Goal: Information Seeking & Learning: Learn about a topic

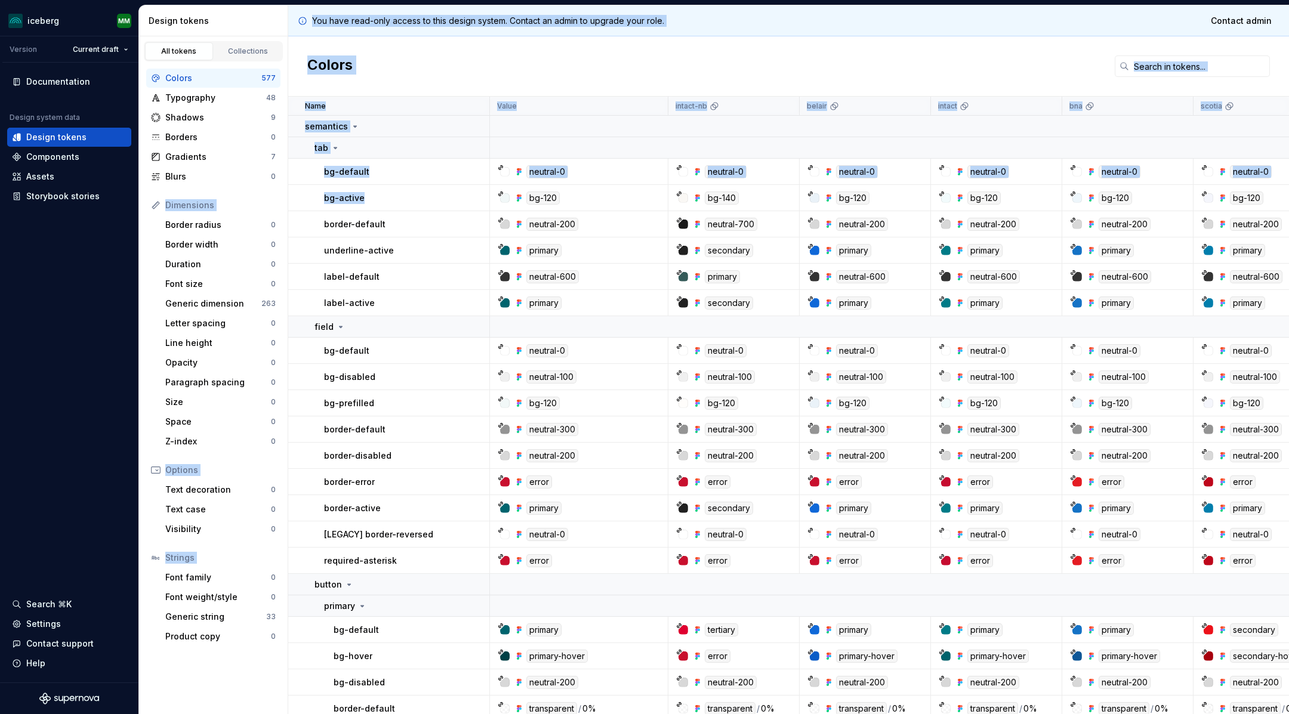
drag, startPoint x: 375, startPoint y: 197, endPoint x: 271, endPoint y: 197, distance: 104.5
click at [271, 197] on div "Design tokens All tokens Collections Colors 577 Typography 48 Shadows 9 Borders…" at bounding box center [714, 359] width 1150 height 709
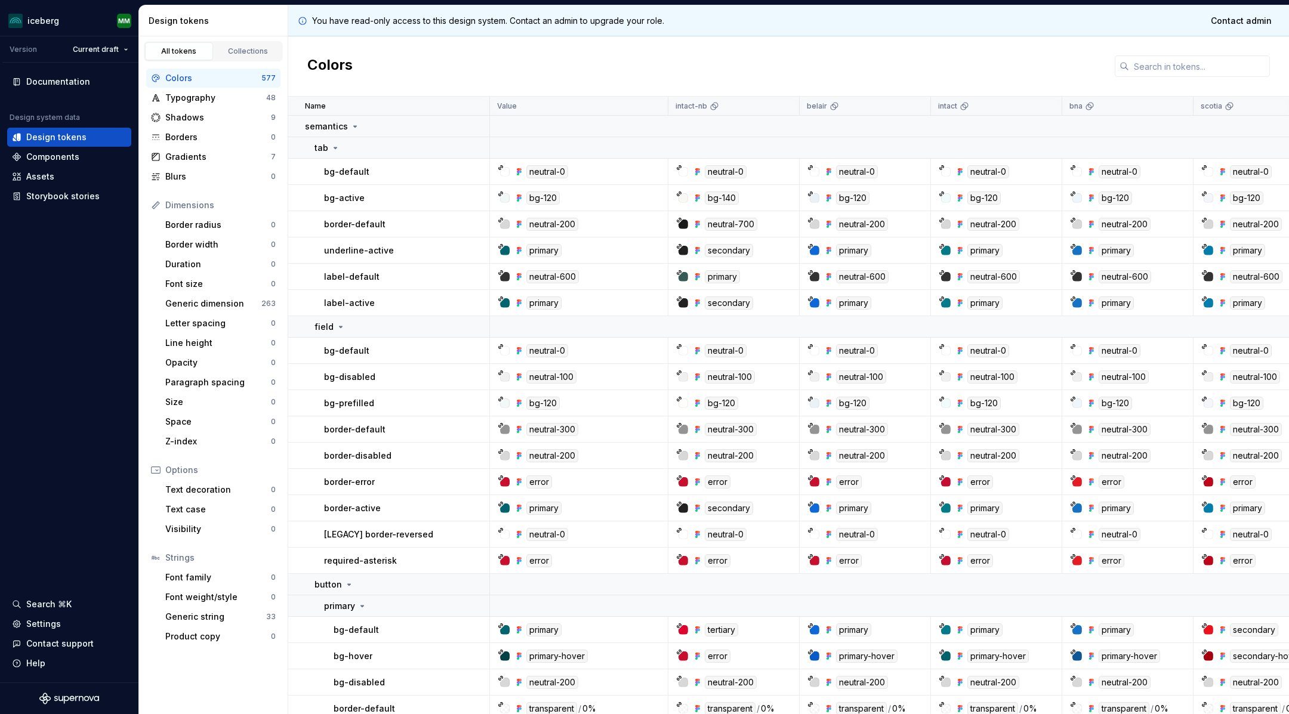
click at [347, 192] on p "bg-active" at bounding box center [344, 198] width 41 height 12
click at [48, 50] on div "Current draft" at bounding box center [88, 49] width 91 height 17
click at [110, 49] on html "iceberg MM Version Current draft Documentation Design system data Design tokens…" at bounding box center [644, 357] width 1289 height 714
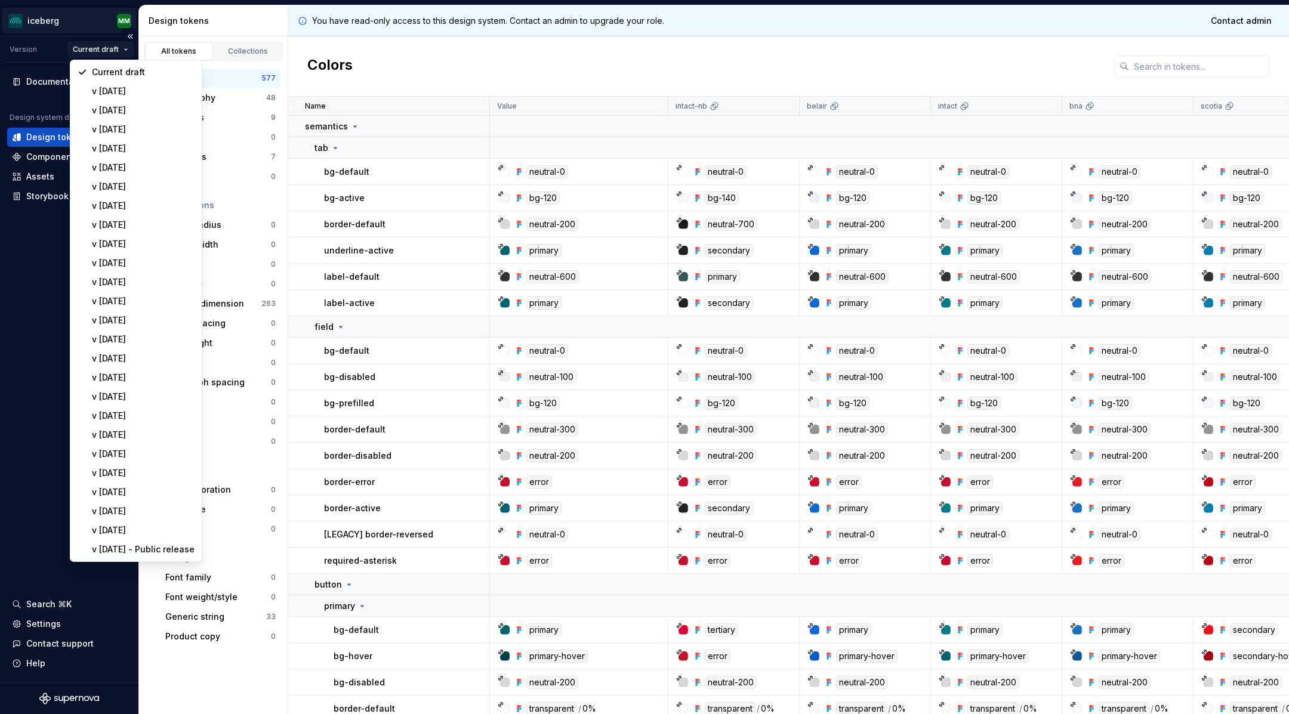
click at [29, 27] on html "iceberg MM Version Current draft Documentation Design system data Design tokens…" at bounding box center [644, 357] width 1289 height 714
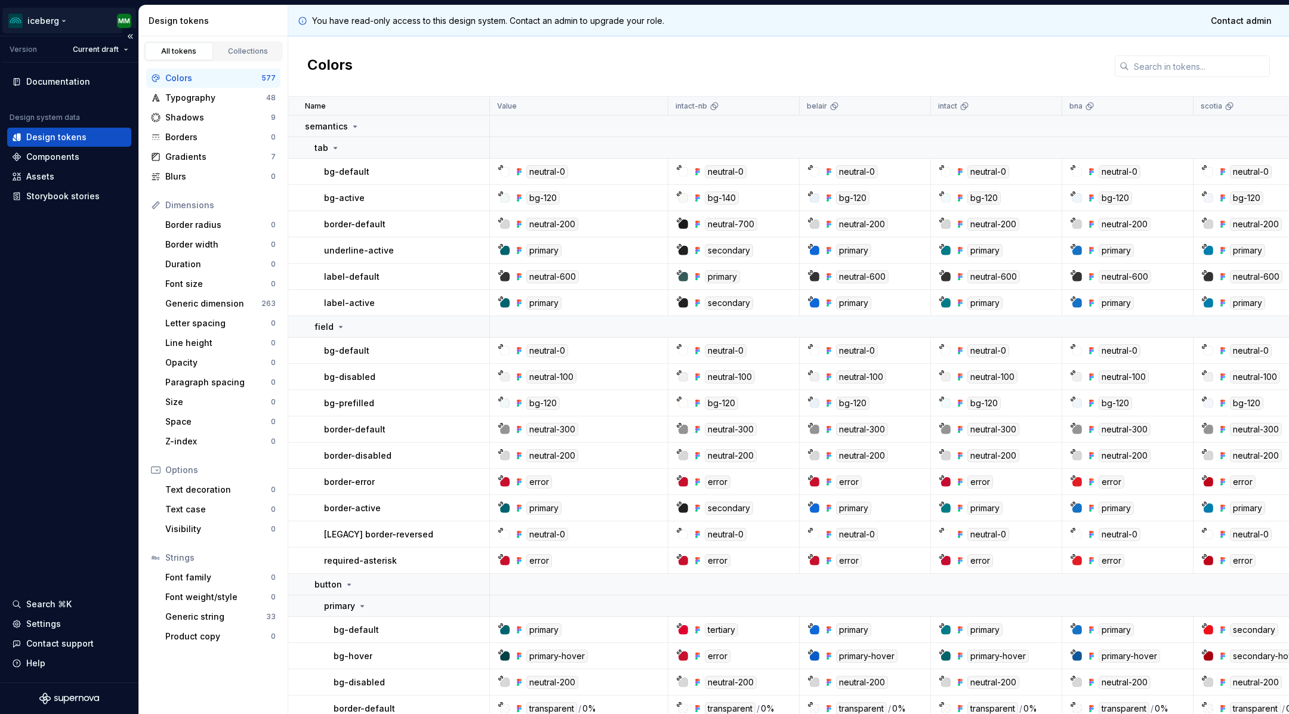
click at [49, 19] on html "iceberg MM Version Current draft Documentation Design system data Design tokens…" at bounding box center [644, 357] width 1289 height 714
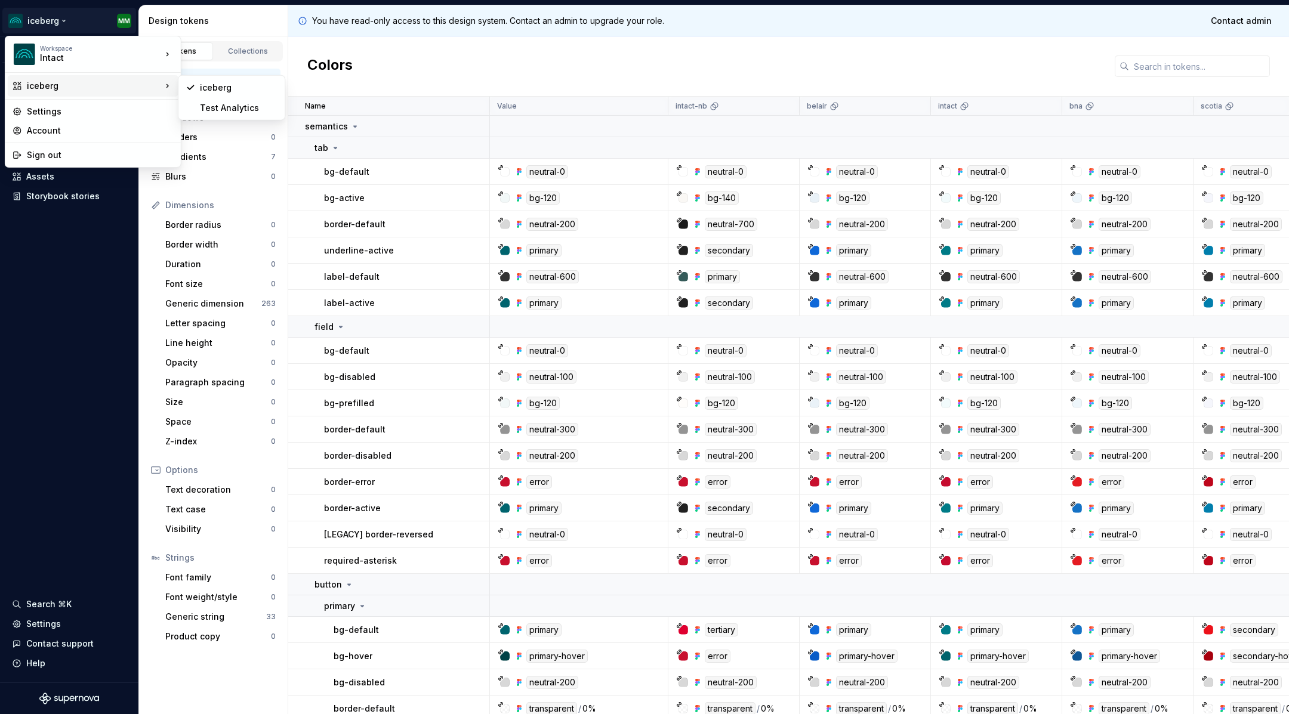
click at [41, 87] on div "iceberg" at bounding box center [94, 86] width 135 height 12
click at [36, 14] on html "iceberg MM Version Current draft Documentation Design system data Design tokens…" at bounding box center [644, 357] width 1289 height 714
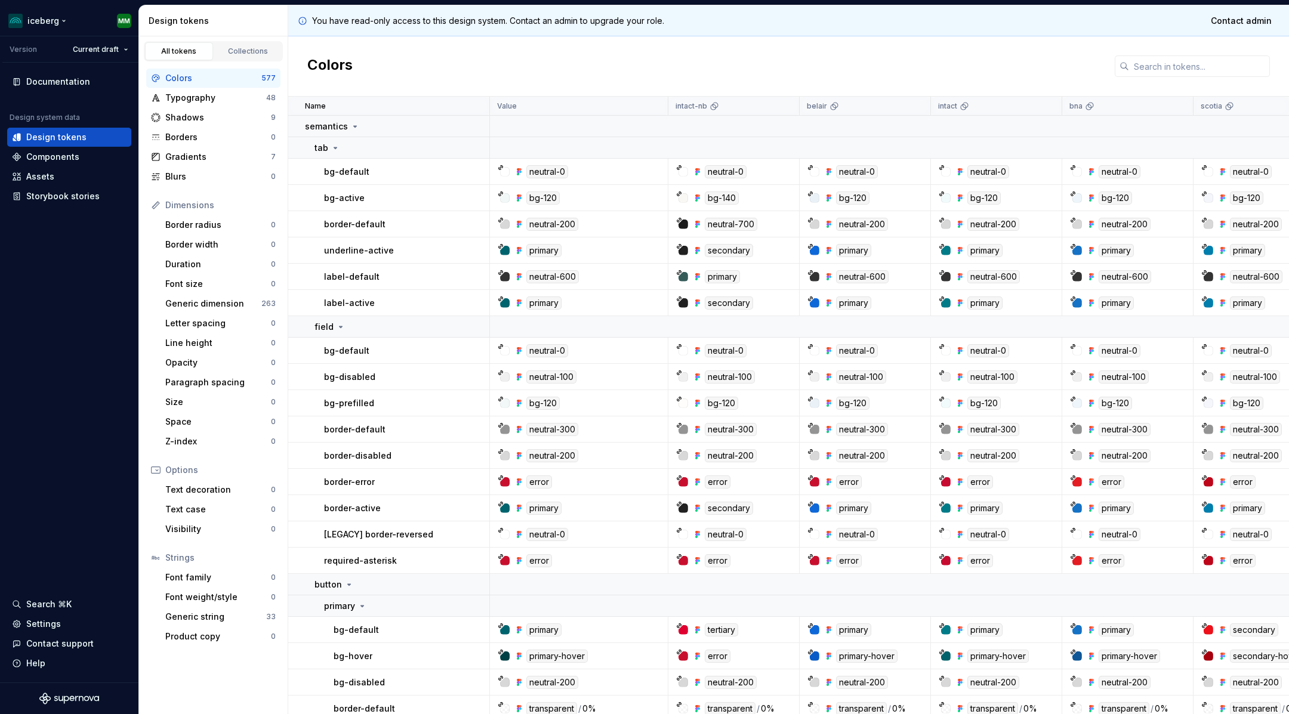
click at [36, 14] on html "iceberg MM Version Current draft Documentation Design system data Design tokens…" at bounding box center [644, 357] width 1289 height 714
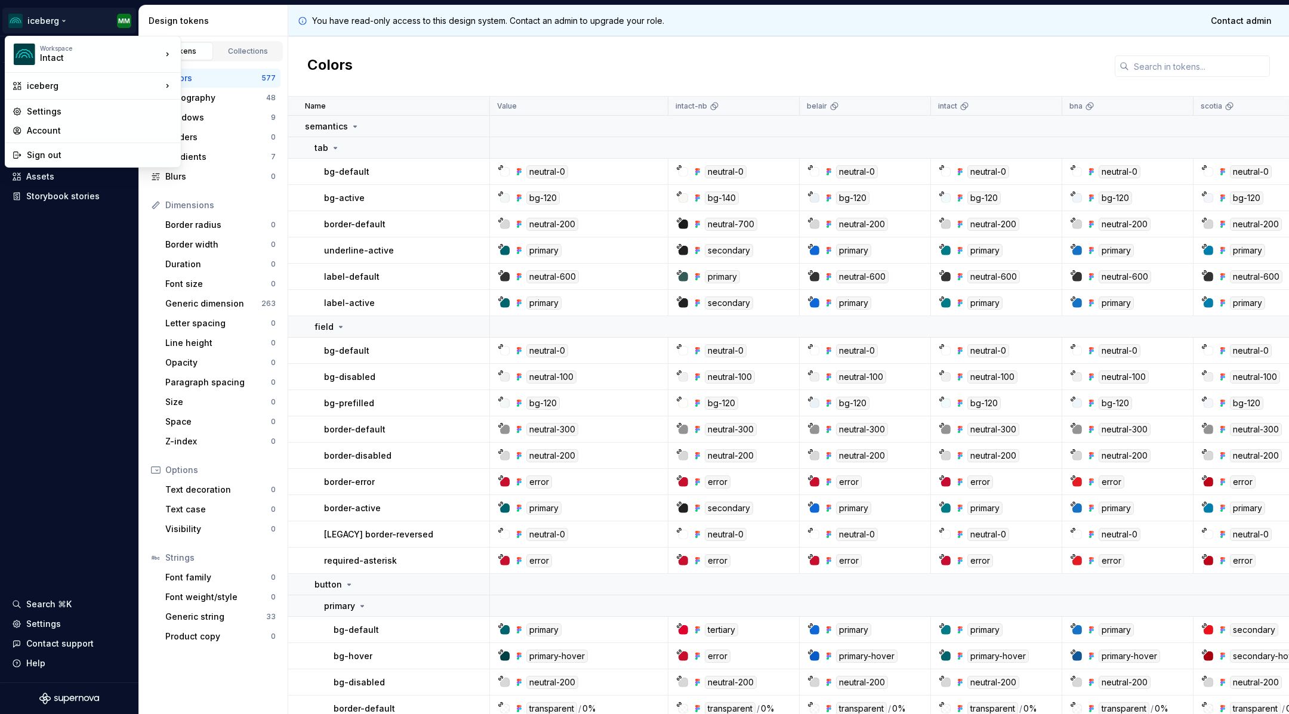
click at [36, 14] on html "iceberg MM Version Current draft Documentation Design system data Design tokens…" at bounding box center [644, 357] width 1289 height 714
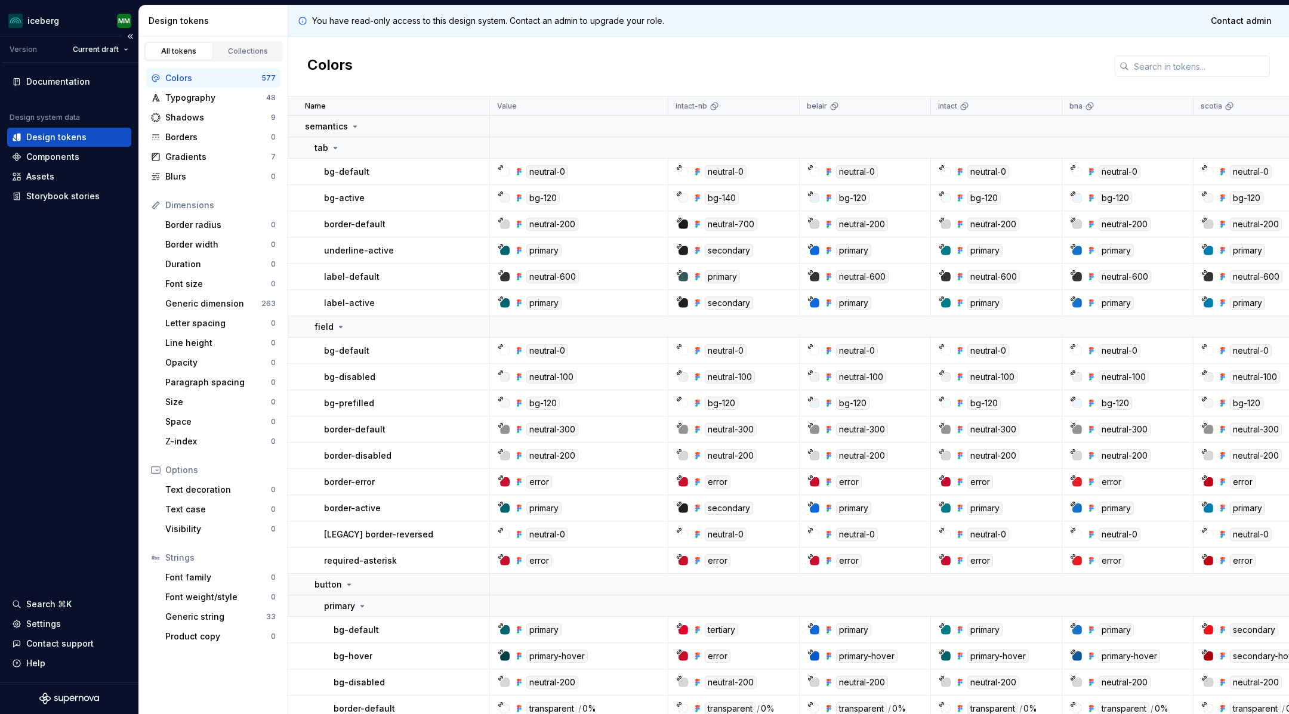
click at [57, 140] on div "Design tokens" at bounding box center [56, 137] width 60 height 12
click at [760, 44] on div "Colors" at bounding box center [788, 66] width 1001 height 60
click at [988, 67] on div "Colors" at bounding box center [788, 66] width 1001 height 60
